Goal: Complete application form

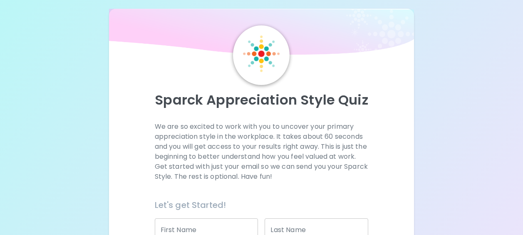
scroll to position [5, 0]
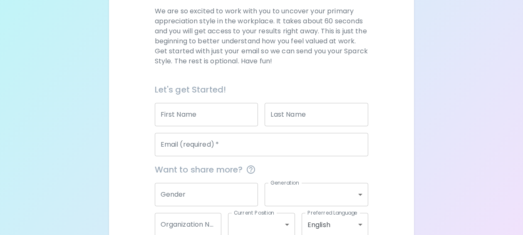
scroll to position [125, 0]
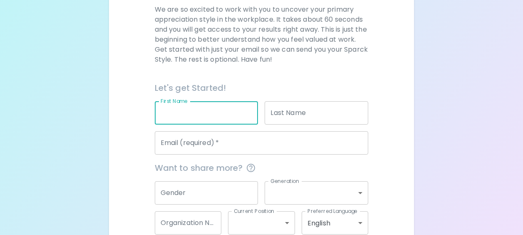
click at [196, 113] on input "First Name" at bounding box center [207, 112] width 104 height 23
type input "[PERSON_NAME]"
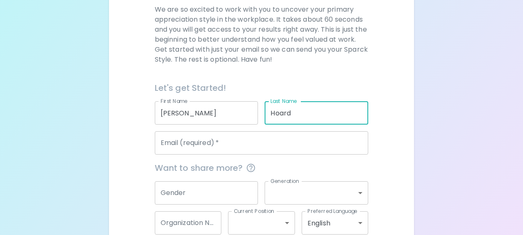
type input "Hoard"
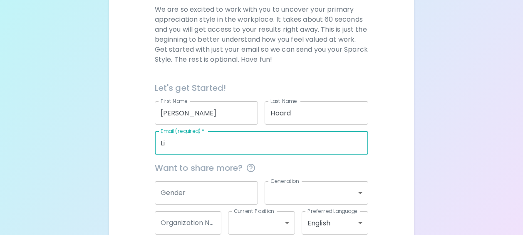
type input "L"
type input "l"
paste input "[PERSON_NAME][EMAIL_ADDRESS][DOMAIN_NAME]"
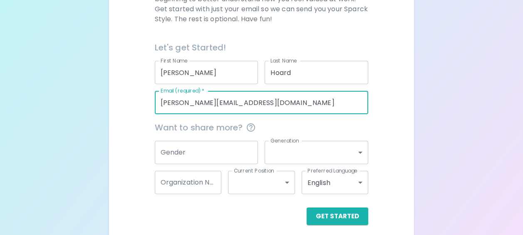
scroll to position [172, 0]
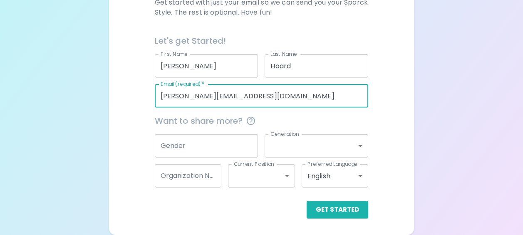
type input "[PERSON_NAME][EMAIL_ADDRESS][DOMAIN_NAME]"
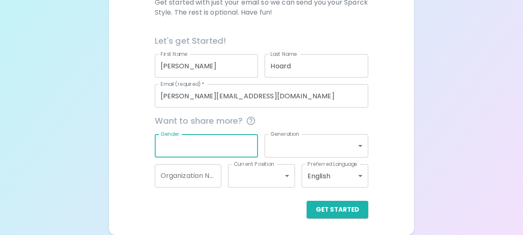
click at [225, 141] on input "Gender" at bounding box center [207, 145] width 104 height 23
type input "[DEMOGRAPHIC_DATA]"
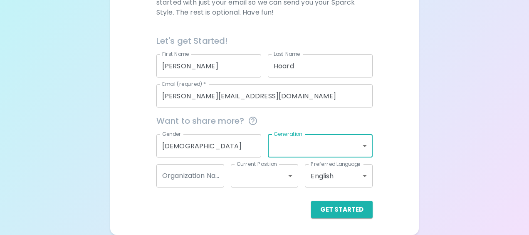
click at [359, 144] on body "Sparck Appreciation Style Quiz We are so excited to work with you to uncover yo…" at bounding box center [264, 31] width 529 height 406
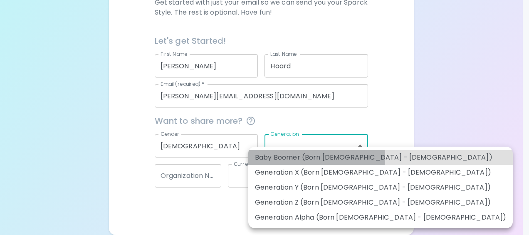
click at [281, 157] on li "Baby Boomer (Born [DEMOGRAPHIC_DATA] - [DEMOGRAPHIC_DATA])" at bounding box center [380, 157] width 265 height 15
type input "baby_boomer"
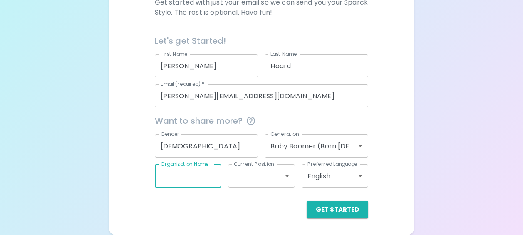
click at [211, 175] on input "Organization Name" at bounding box center [188, 175] width 67 height 23
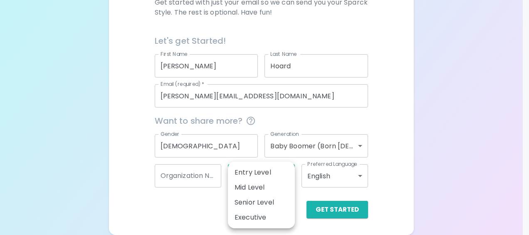
click at [294, 176] on body "Sparck Appreciation Style Quiz We are so excited to work with you to uncover yo…" at bounding box center [264, 31] width 529 height 406
click at [272, 200] on li "Senior Level" at bounding box center [261, 202] width 67 height 15
type input "senior_level"
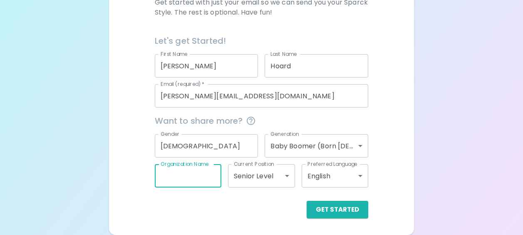
click at [204, 178] on input "Organization Name" at bounding box center [188, 175] width 67 height 23
type input "A"
type input "Progressive Insurance"
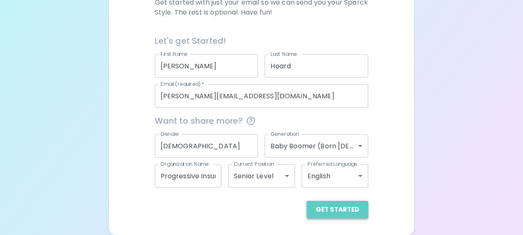
click at [341, 211] on button "Get Started" at bounding box center [338, 209] width 62 height 17
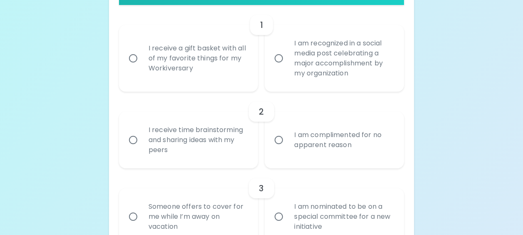
scroll to position [208, 0]
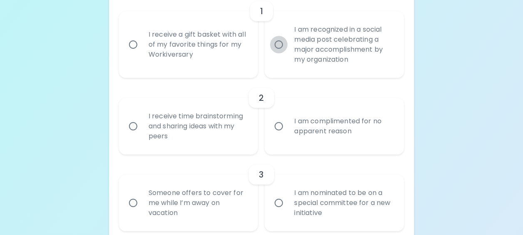
click at [279, 45] on input "I am recognized in a social media post celebrating a major accomplishment by my…" at bounding box center [278, 44] width 17 height 17
radio input "true"
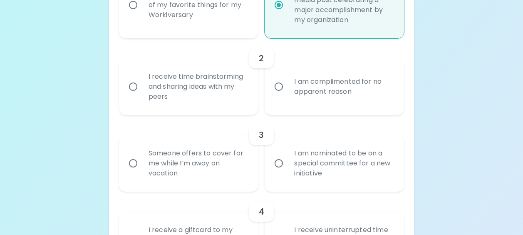
scroll to position [275, 0]
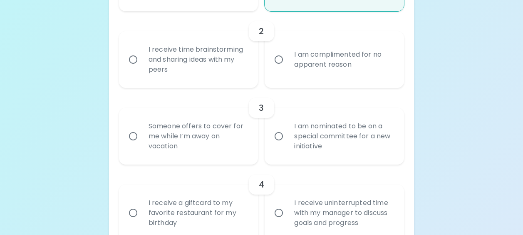
click at [135, 59] on input "I receive time brainstorming and sharing ideas with my peers" at bounding box center [132, 59] width 17 height 17
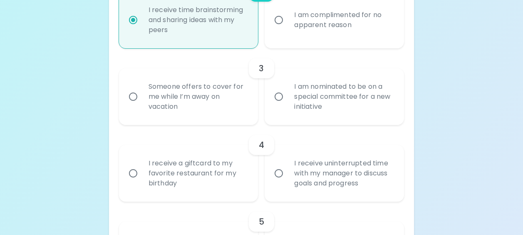
scroll to position [341, 0]
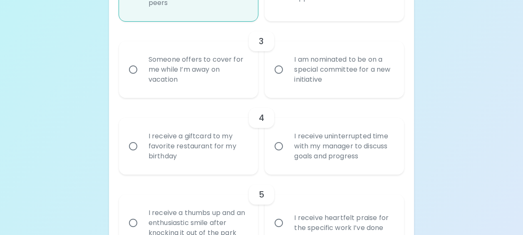
radio input "true"
click at [280, 71] on input "I am nominated to be on a special committee for a new initiative" at bounding box center [278, 69] width 17 height 17
radio input "false"
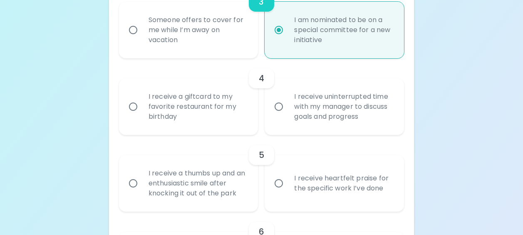
scroll to position [408, 0]
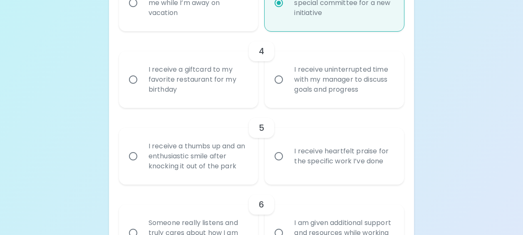
radio input "true"
click at [279, 80] on input "I receive uninterrupted time with my manager to discuss goals and progress" at bounding box center [278, 79] width 17 height 17
radio input "false"
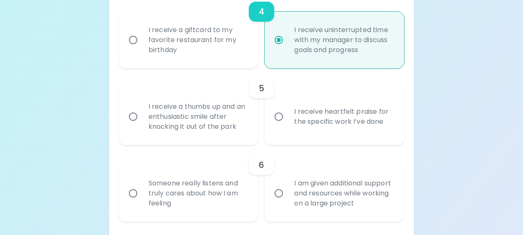
scroll to position [474, 0]
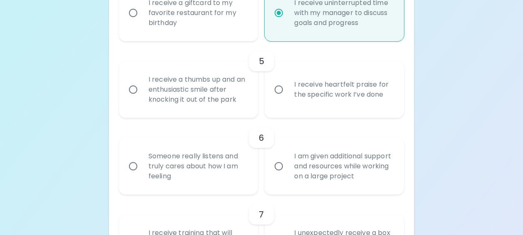
radio input "true"
click at [279, 91] on input "I receive heartfelt praise for the specific work I’ve done" at bounding box center [278, 89] width 17 height 17
radio input "false"
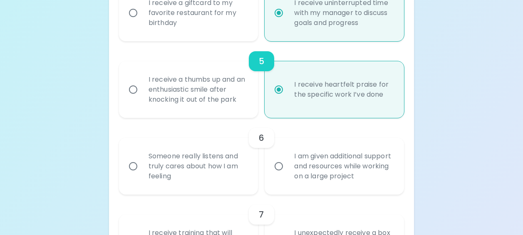
scroll to position [541, 0]
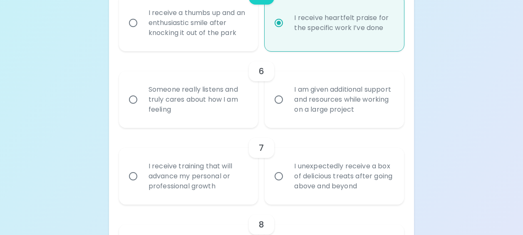
radio input "true"
click at [279, 98] on input "I am given additional support and resources while working on a large project" at bounding box center [278, 99] width 17 height 17
radio input "false"
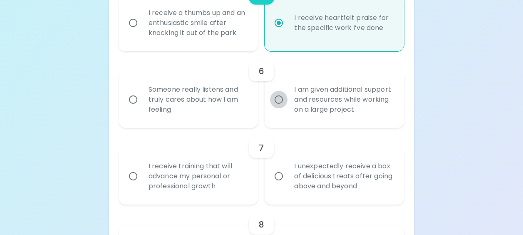
radio input "false"
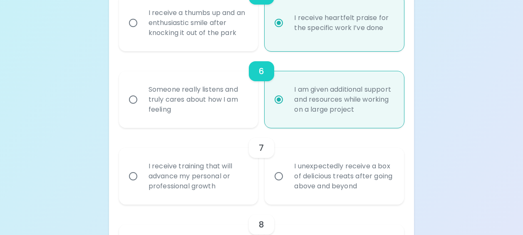
scroll to position [607, 0]
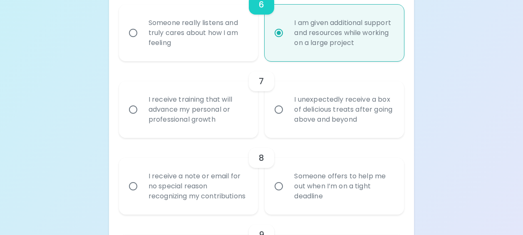
radio input "true"
click at [280, 111] on input "I unexpectedly receive a box of delicious treats after going above and beyond" at bounding box center [278, 109] width 17 height 17
radio input "false"
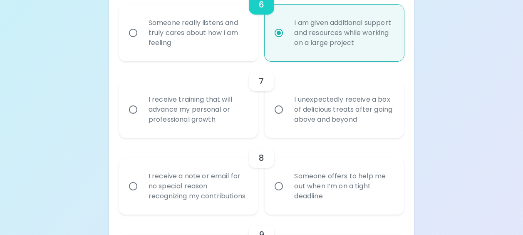
radio input "false"
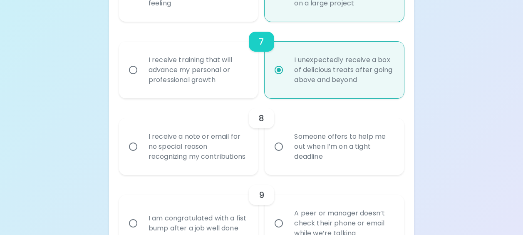
scroll to position [674, 0]
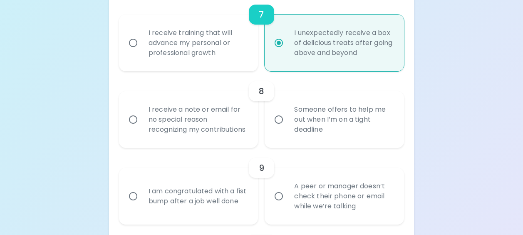
radio input "true"
click at [132, 125] on input "I receive a note or email for no special reason recognizing my contributions" at bounding box center [132, 119] width 17 height 17
radio input "false"
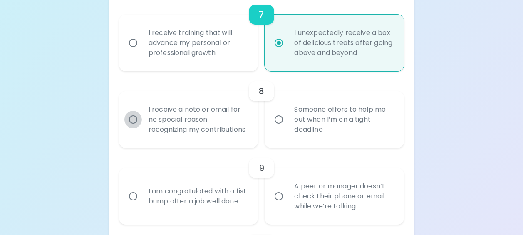
radio input "false"
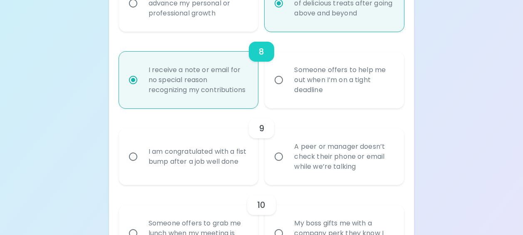
scroll to position [741, 0]
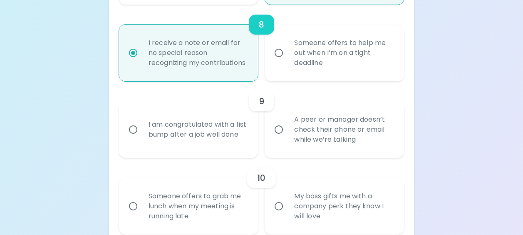
radio input "true"
click at [135, 138] on input "I am congratulated with a fist bump after a job well done" at bounding box center [132, 129] width 17 height 17
radio input "false"
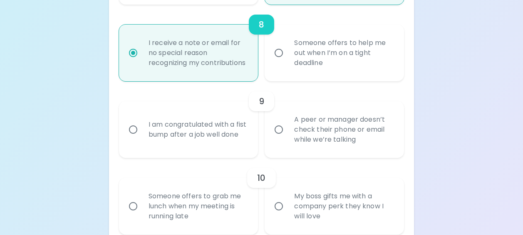
radio input "false"
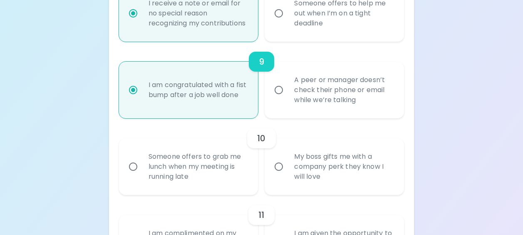
scroll to position [807, 0]
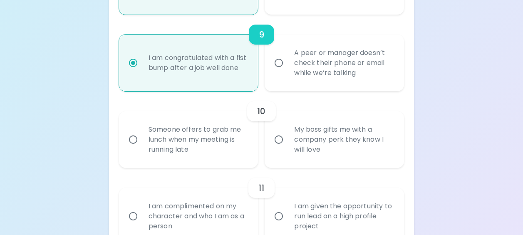
radio input "true"
click at [281, 148] on input "My boss gifts me with a company perk they know I will love" at bounding box center [278, 139] width 17 height 17
radio input "false"
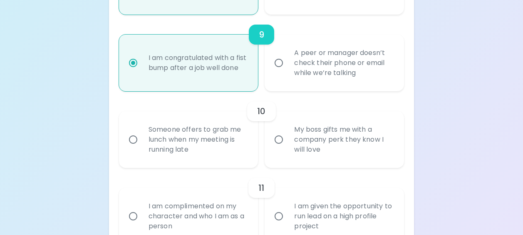
radio input "false"
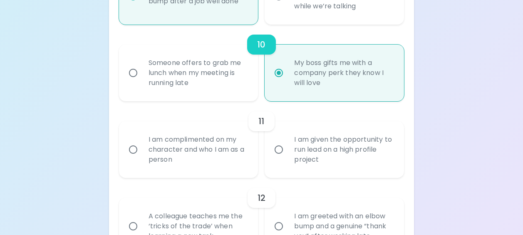
scroll to position [915, 0]
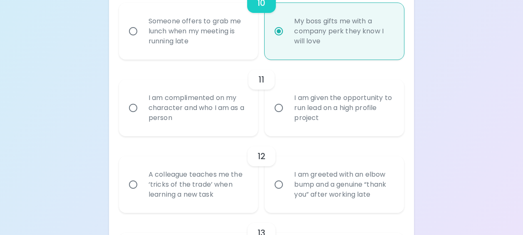
radio input "true"
click at [135, 116] on input "I am complimented on my character and who I am as a person" at bounding box center [132, 107] width 17 height 17
radio input "false"
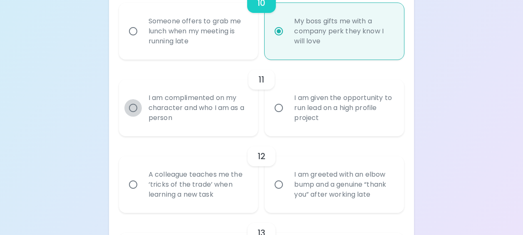
radio input "false"
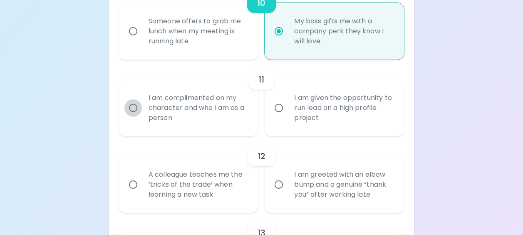
radio input "false"
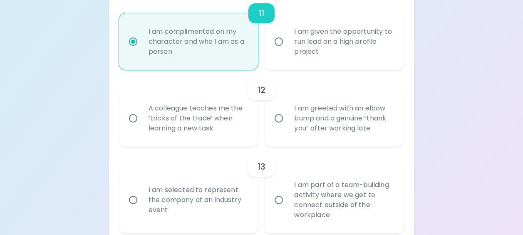
scroll to position [982, 0]
radio input "true"
click at [134, 126] on input "A colleague teaches me the ‘tricks of the trade’ when learning a new task" at bounding box center [132, 117] width 17 height 17
radio input "false"
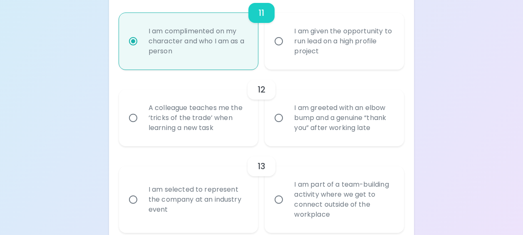
radio input "false"
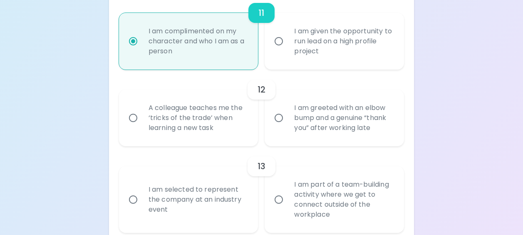
radio input "false"
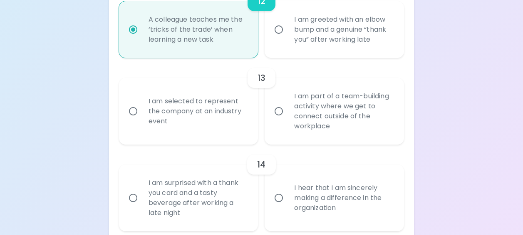
scroll to position [1090, 0]
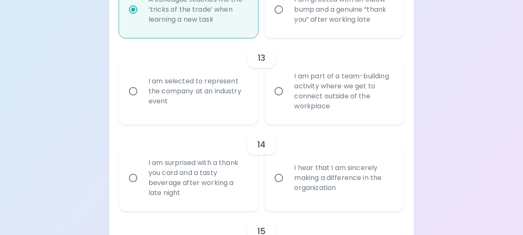
radio input "true"
click at [279, 100] on input "I am part of a team-building activity where we get to connect outside of the wo…" at bounding box center [278, 90] width 17 height 17
radio input "false"
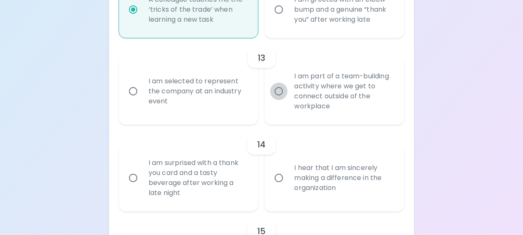
radio input "false"
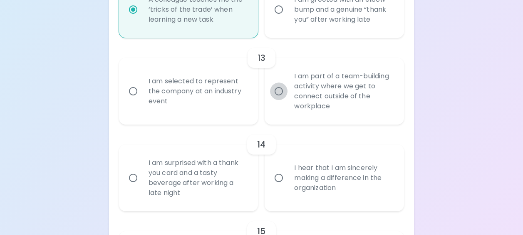
radio input "false"
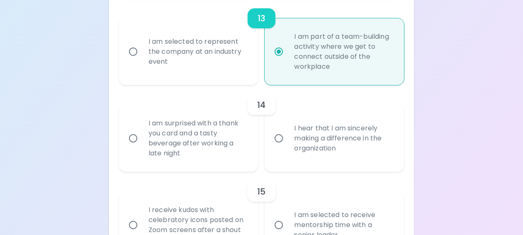
scroll to position [1157, 0]
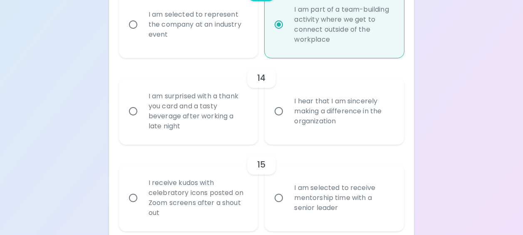
radio input "true"
click at [279, 120] on input "I hear that I am sincerely making a difference in the organization" at bounding box center [278, 110] width 17 height 17
radio input "false"
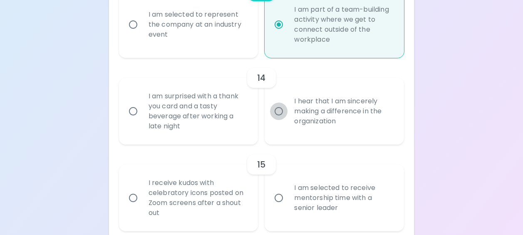
radio input "false"
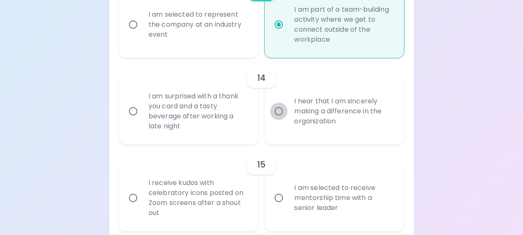
radio input "false"
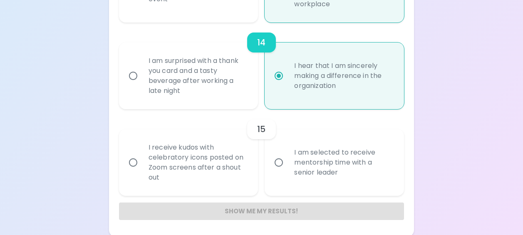
scroll to position [1204, 0]
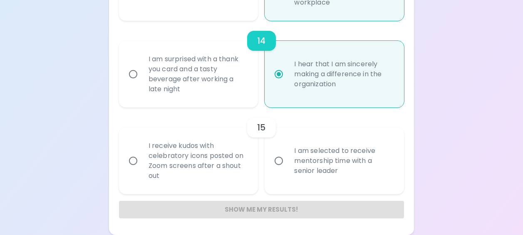
radio input "true"
click at [134, 162] on input "I receive kudos with celebratory icons posted on Zoom screens after a shout out" at bounding box center [132, 160] width 17 height 17
radio input "false"
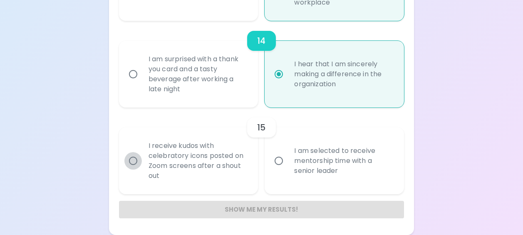
radio input "false"
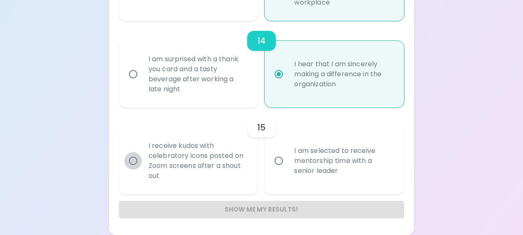
radio input "false"
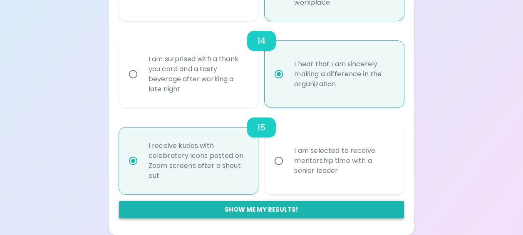
radio input "true"
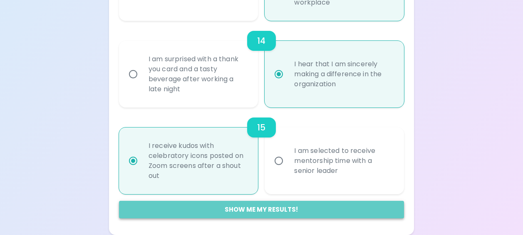
click at [258, 207] on button "Show me my results!" at bounding box center [261, 209] width 285 height 17
radio input "false"
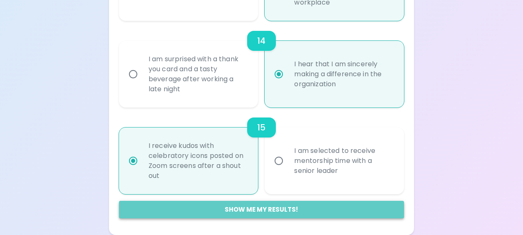
radio input "false"
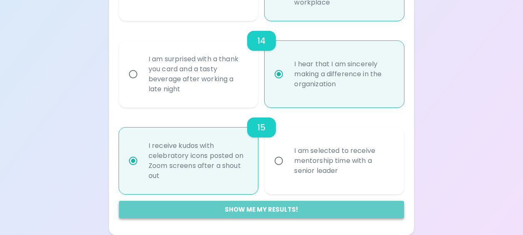
radio input "false"
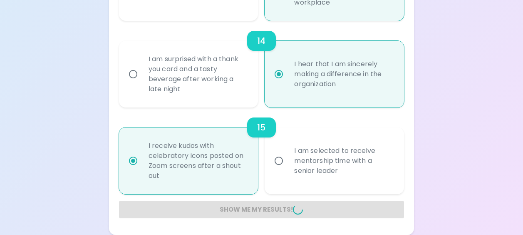
radio input "false"
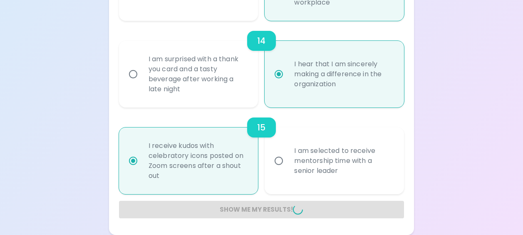
radio input "false"
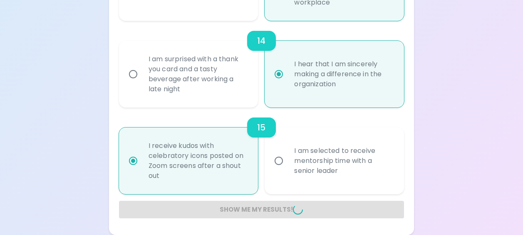
radio input "false"
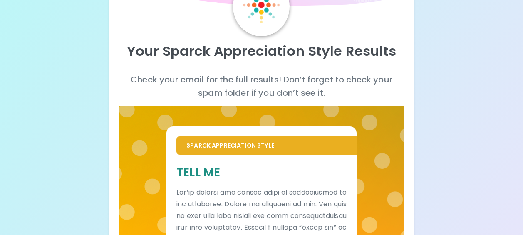
scroll to position [42, 0]
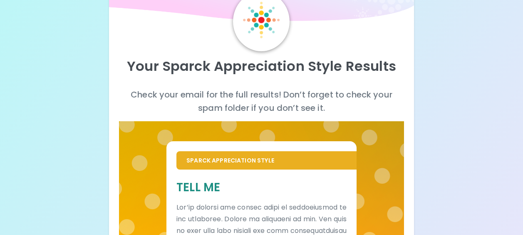
click at [165, 17] on img at bounding box center [261, 0] width 305 height 50
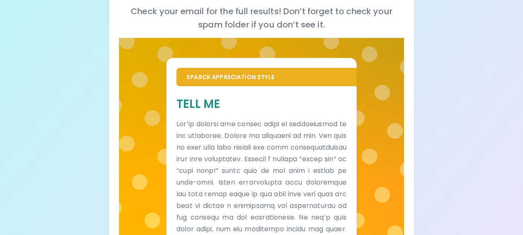
scroll to position [83, 0]
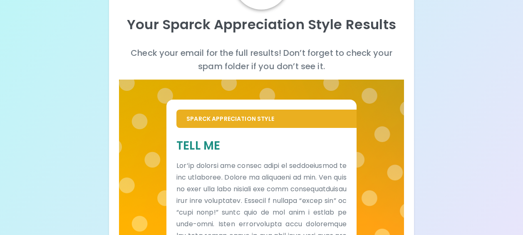
click at [488, 99] on div "Your Sparck Appreciation Style Results Check your email for the full results! D…" at bounding box center [261, 196] width 523 height 559
click at [487, 58] on div "Your Sparck Appreciation Style Results Check your email for the full results! D…" at bounding box center [261, 196] width 523 height 559
